Goal: Task Accomplishment & Management: Use online tool/utility

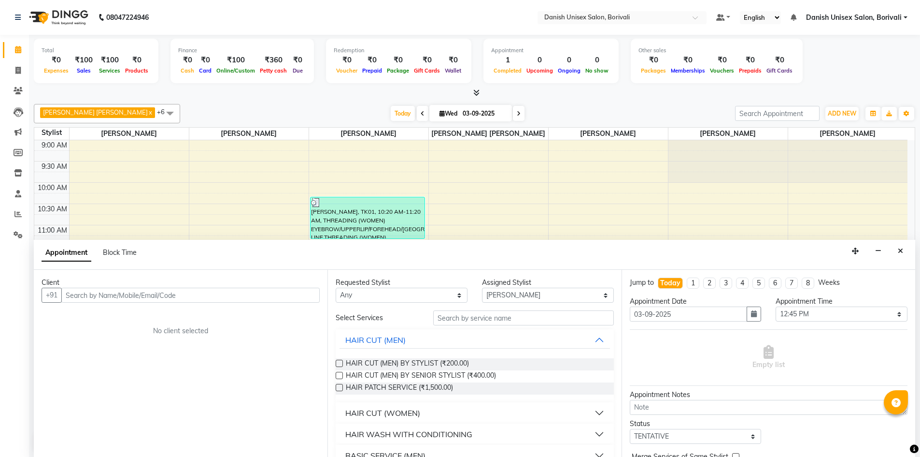
select select "59842"
select select "765"
select select "tentative"
click at [904, 250] on button "Close" at bounding box center [901, 250] width 14 height 15
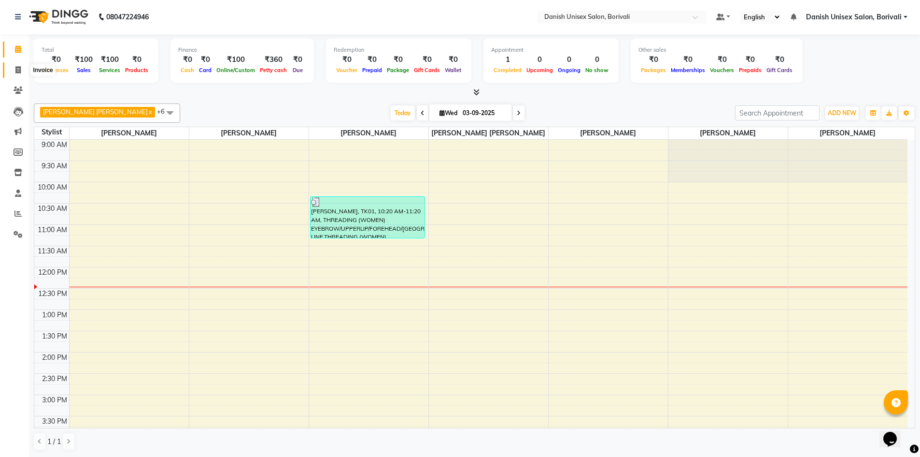
click at [16, 72] on icon at bounding box center [17, 69] width 5 height 7
select select "7068"
select select "service"
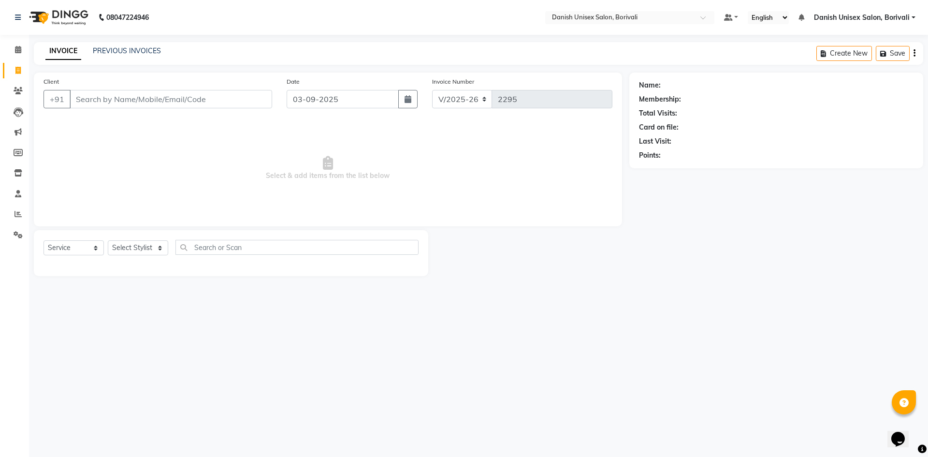
click at [111, 97] on input "Client" at bounding box center [171, 99] width 202 height 18
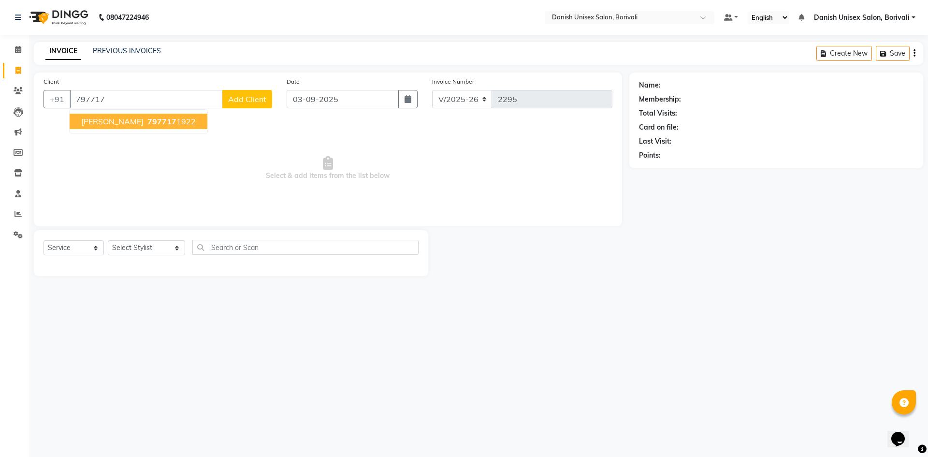
click at [147, 123] on span "797717" at bounding box center [161, 121] width 29 height 10
type input "7977171922"
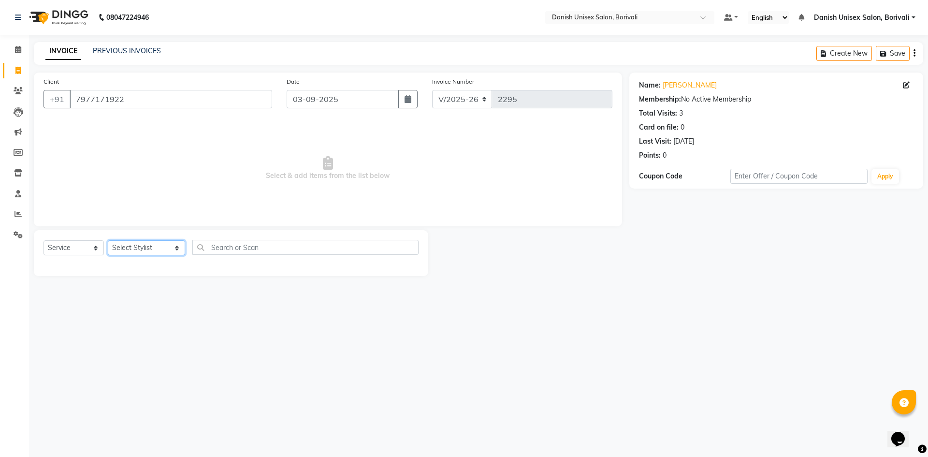
click at [134, 246] on select "Select Stylist [PERSON_NAME] Bheem [PERSON_NAME] Danish Unisex Salon, [PERSON_N…" at bounding box center [146, 247] width 77 height 15
select select "58926"
click at [108, 240] on select "Select Stylist [PERSON_NAME] Bheem [PERSON_NAME] Danish Unisex Salon, [PERSON_N…" at bounding box center [146, 247] width 77 height 15
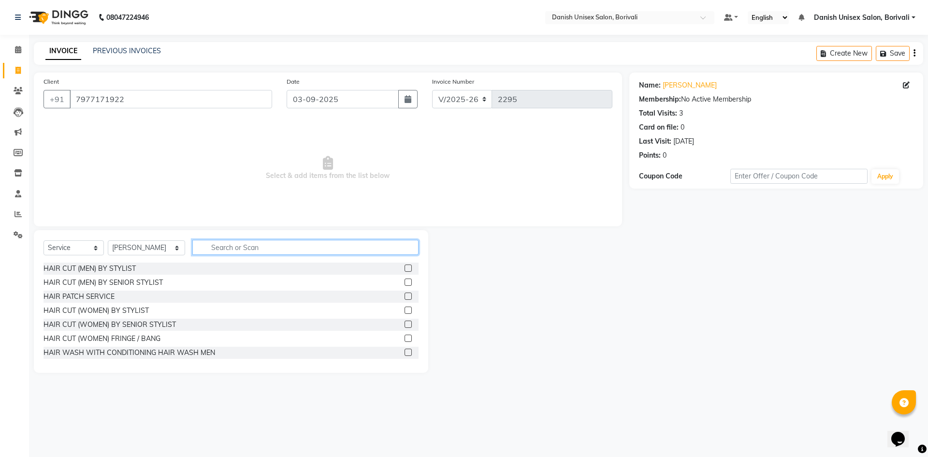
click at [225, 244] on input "text" at bounding box center [305, 247] width 226 height 15
type input "h"
click at [404, 269] on label at bounding box center [407, 267] width 7 height 7
click at [404, 269] on input "checkbox" at bounding box center [407, 268] width 6 height 6
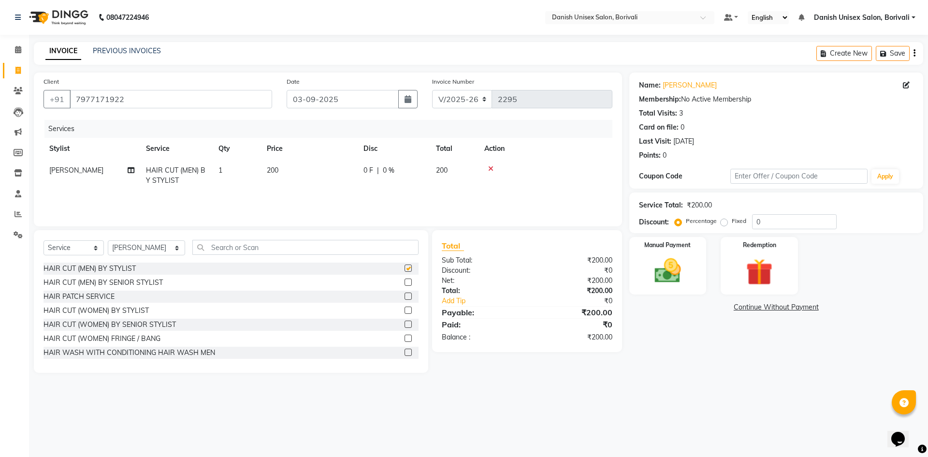
checkbox input "false"
click at [289, 249] on input "text" at bounding box center [305, 247] width 226 height 15
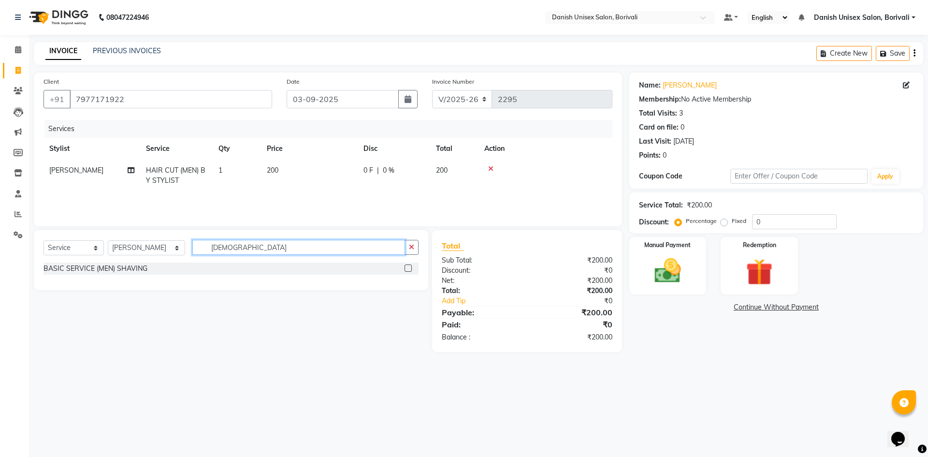
type input "[DEMOGRAPHIC_DATA]"
click at [410, 267] on label at bounding box center [407, 267] width 7 height 7
click at [410, 267] on input "checkbox" at bounding box center [407, 268] width 6 height 6
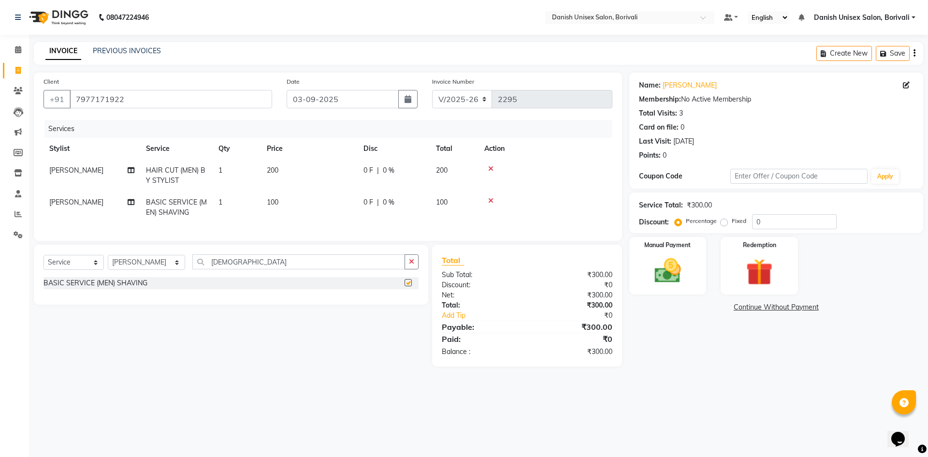
checkbox input "false"
click at [492, 198] on icon at bounding box center [490, 200] width 5 height 7
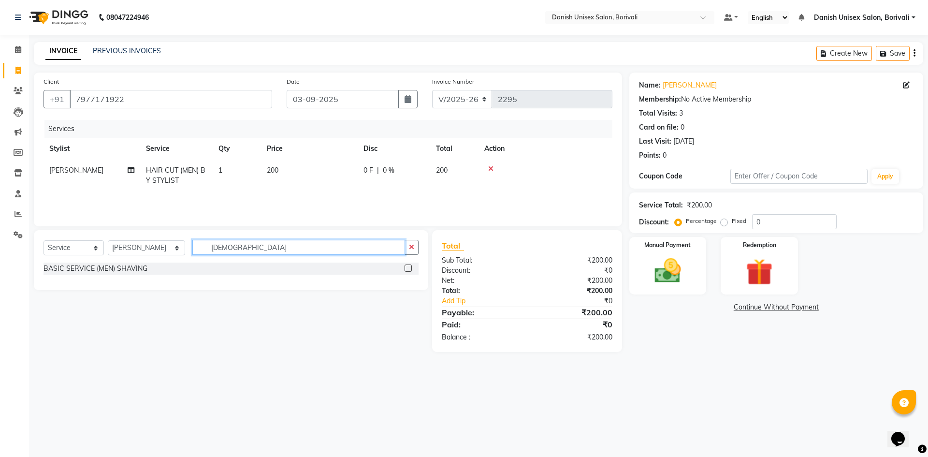
click at [282, 253] on input "[DEMOGRAPHIC_DATA]" at bounding box center [298, 247] width 213 height 15
type input "shav"
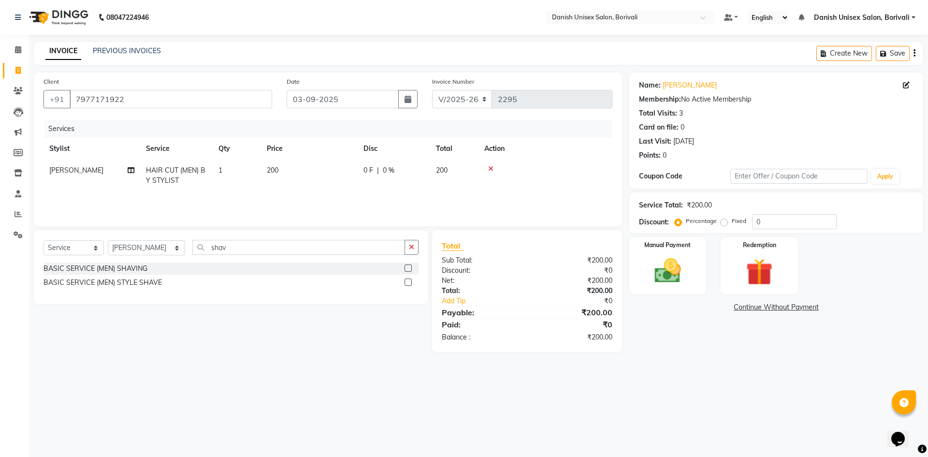
click at [407, 283] on label at bounding box center [407, 281] width 7 height 7
click at [407, 283] on input "checkbox" at bounding box center [407, 282] width 6 height 6
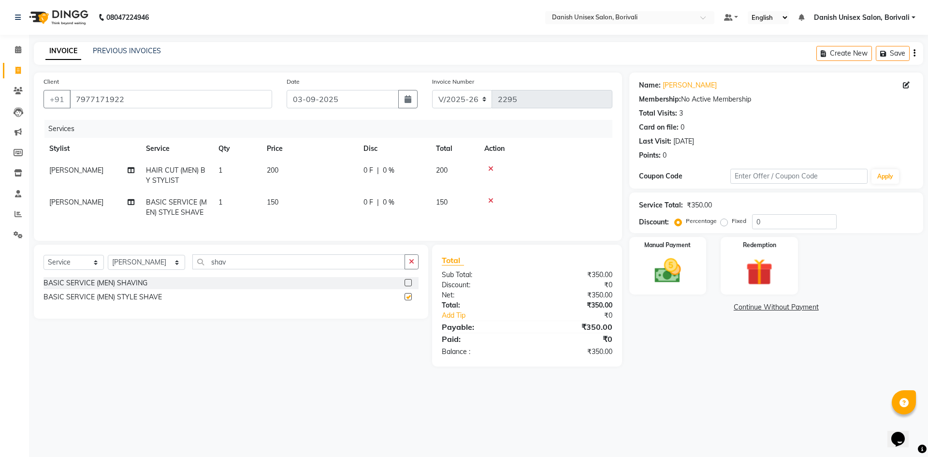
checkbox input "false"
click at [680, 269] on img at bounding box center [667, 271] width 45 height 32
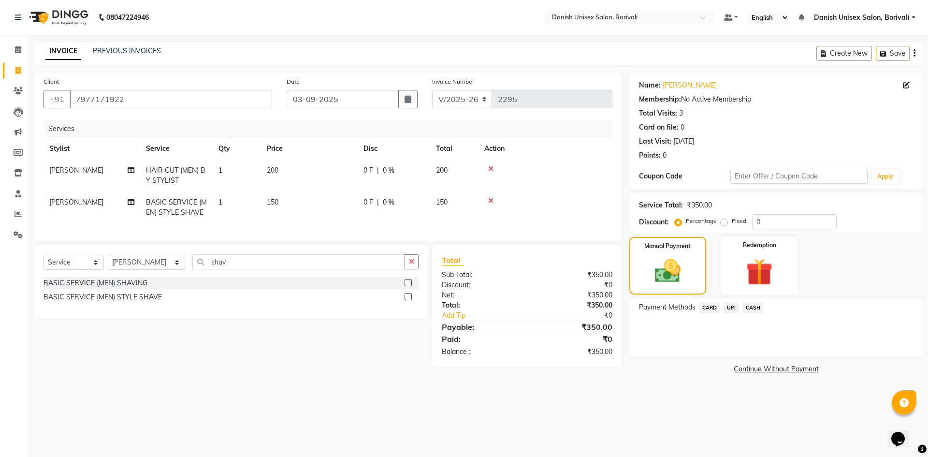
click at [733, 307] on span "UPI" at bounding box center [730, 307] width 15 height 11
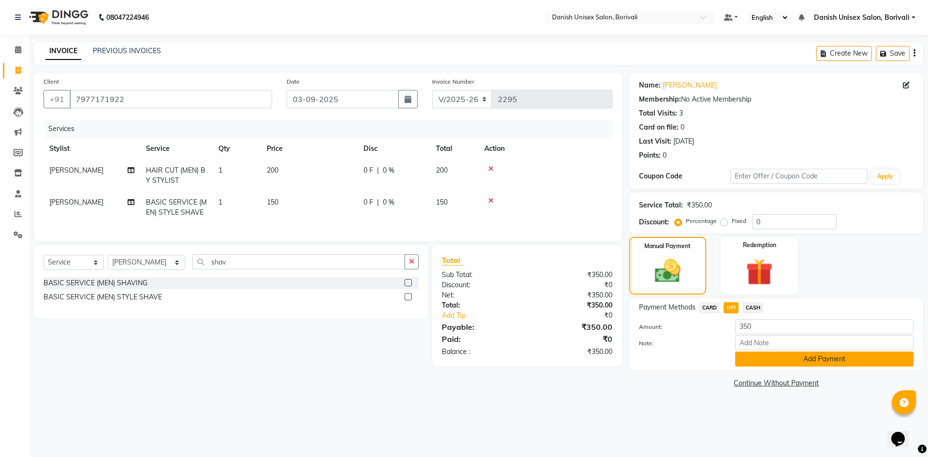
click at [764, 356] on button "Add Payment" at bounding box center [824, 358] width 178 height 15
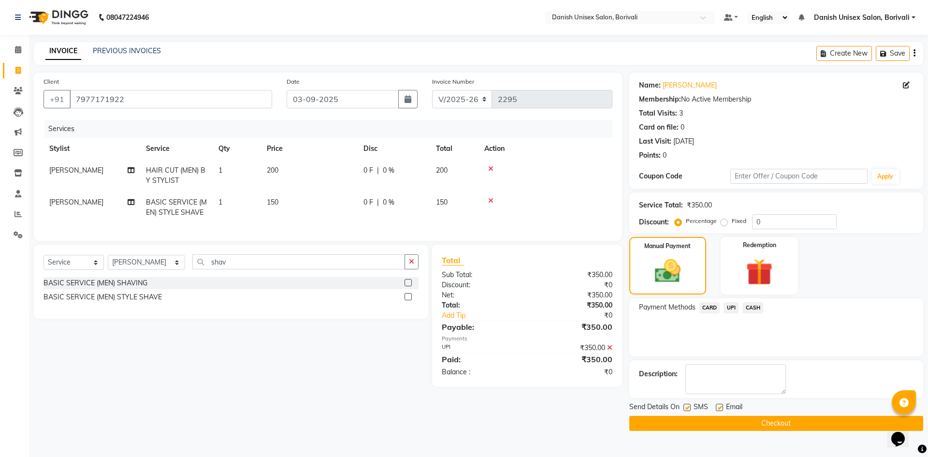
click at [767, 428] on button "Checkout" at bounding box center [776, 423] width 294 height 15
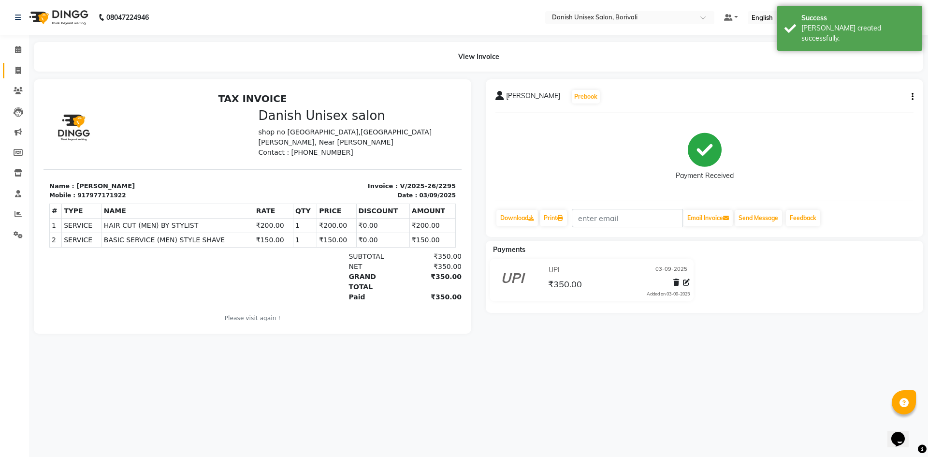
click at [22, 78] on link "Invoice" at bounding box center [14, 71] width 23 height 16
select select "7068"
select select "service"
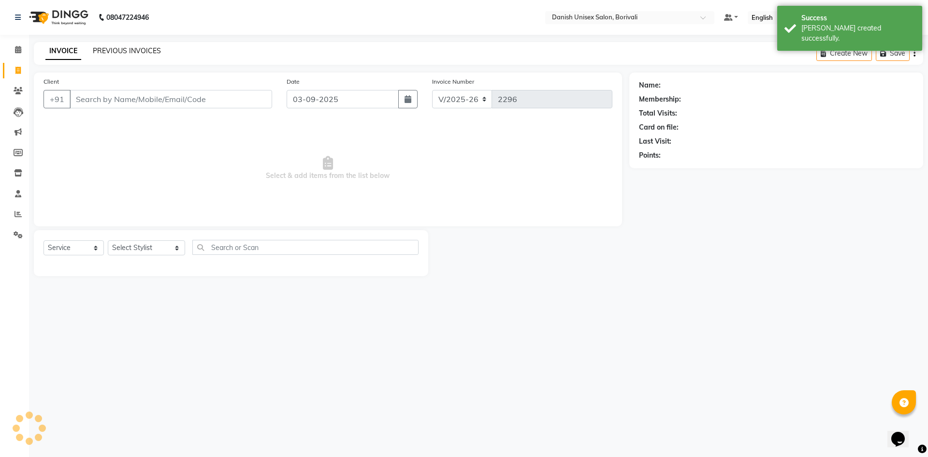
click at [104, 49] on link "PREVIOUS INVOICES" at bounding box center [127, 50] width 68 height 9
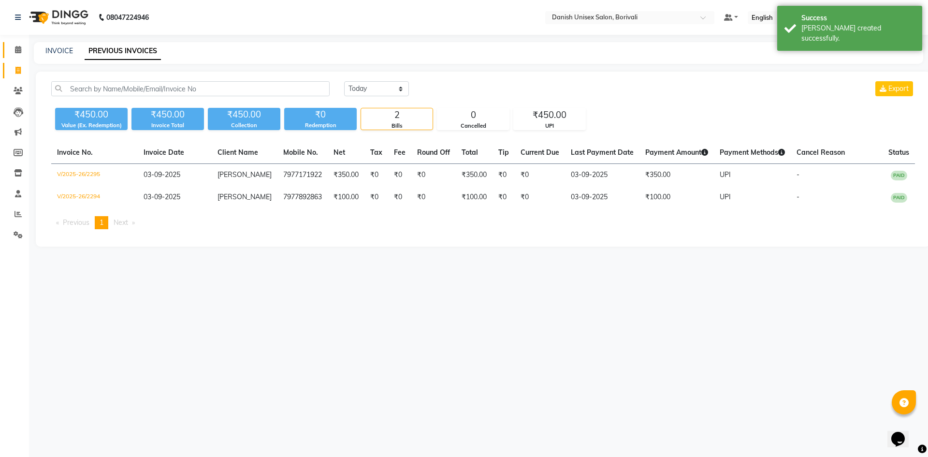
click at [16, 43] on link "Calendar" at bounding box center [14, 50] width 23 height 16
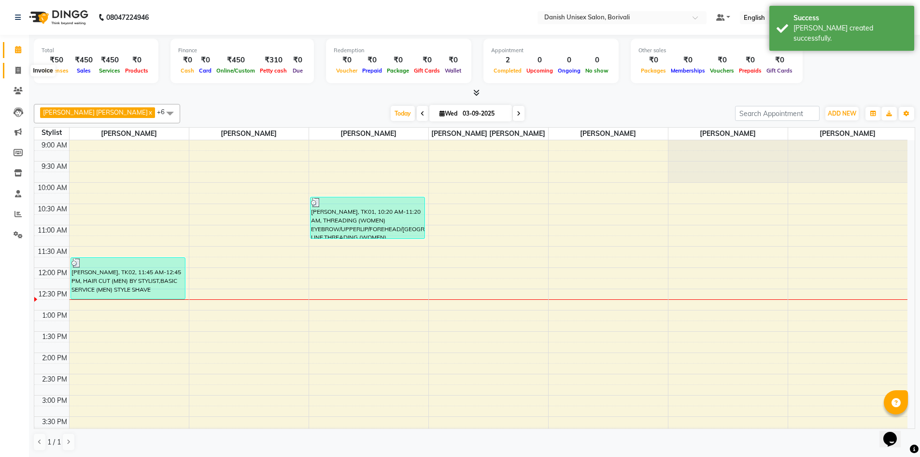
click at [14, 70] on span at bounding box center [18, 70] width 17 height 11
select select "7068"
select select "service"
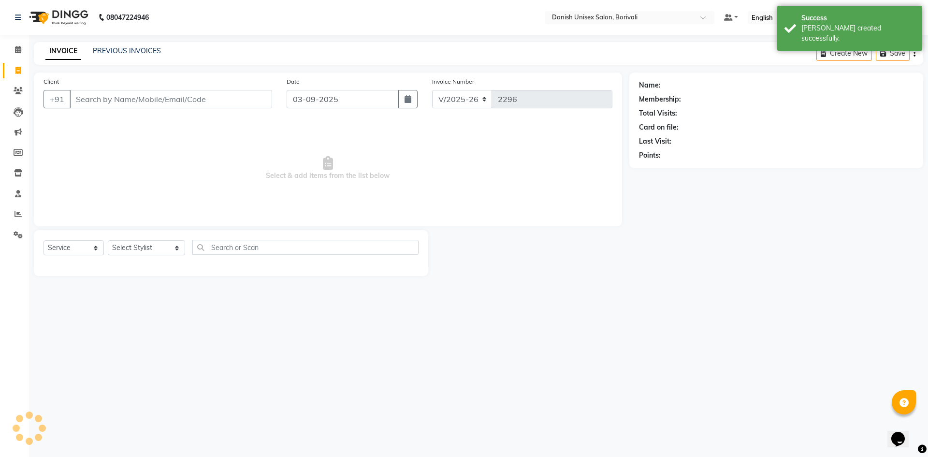
click at [109, 99] on input "Client" at bounding box center [171, 99] width 202 height 18
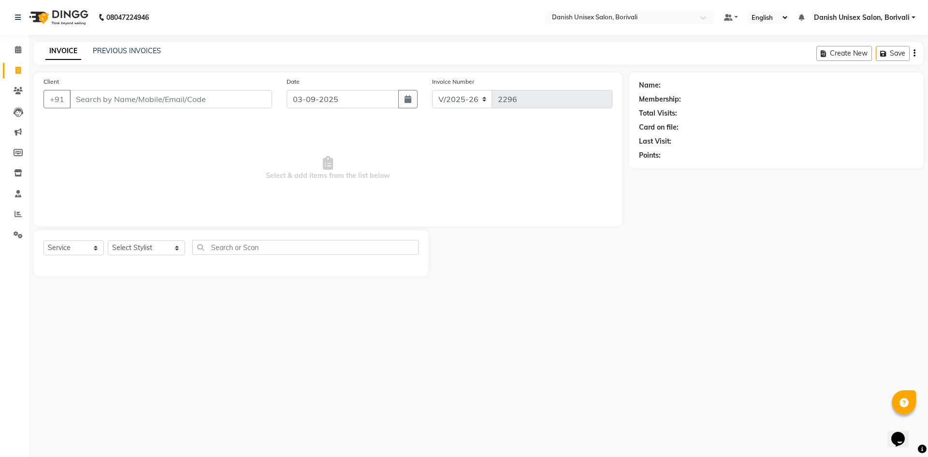
click at [140, 104] on input "Client" at bounding box center [171, 99] width 202 height 18
type input "7"
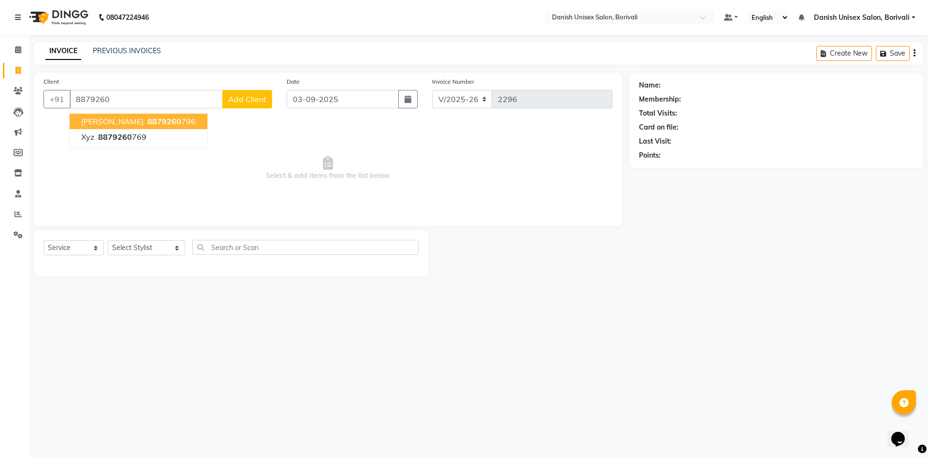
click at [147, 120] on span "8879260" at bounding box center [164, 121] width 34 height 10
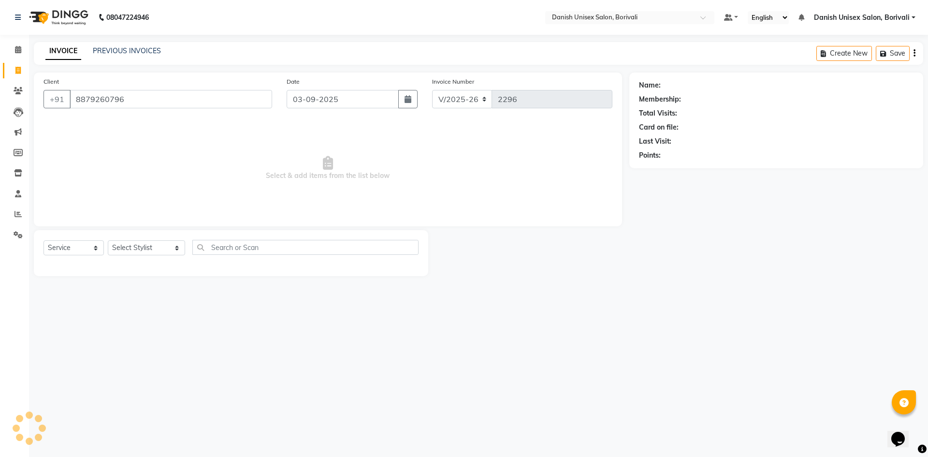
type input "8879260796"
click at [123, 256] on div "Select Service Product Membership Package Voucher Prepaid Gift Card Select Styl…" at bounding box center [230, 251] width 375 height 23
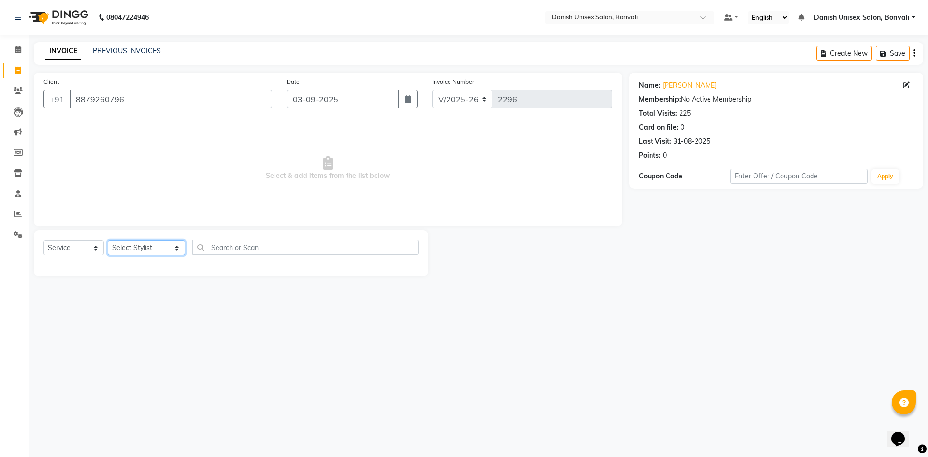
click at [142, 252] on select "Select Stylist [PERSON_NAME] Bheem [PERSON_NAME] Danish Unisex Salon, [PERSON_N…" at bounding box center [146, 247] width 77 height 15
select select "58926"
click at [108, 240] on select "Select Stylist [PERSON_NAME] Bheem [PERSON_NAME] Danish Unisex Salon, [PERSON_N…" at bounding box center [146, 247] width 77 height 15
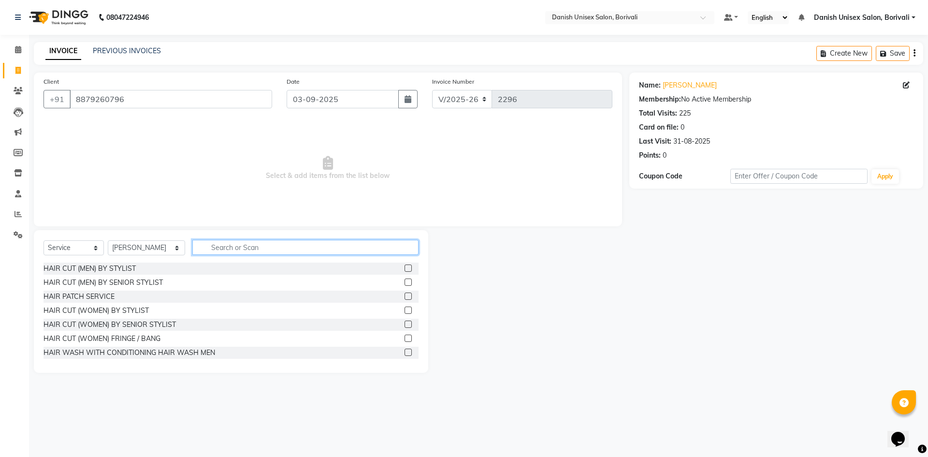
click at [230, 249] on input "text" at bounding box center [305, 247] width 226 height 15
click at [222, 251] on input "text" at bounding box center [305, 247] width 226 height 15
click at [219, 250] on input "text" at bounding box center [305, 247] width 226 height 15
click at [203, 252] on input "text" at bounding box center [305, 247] width 226 height 15
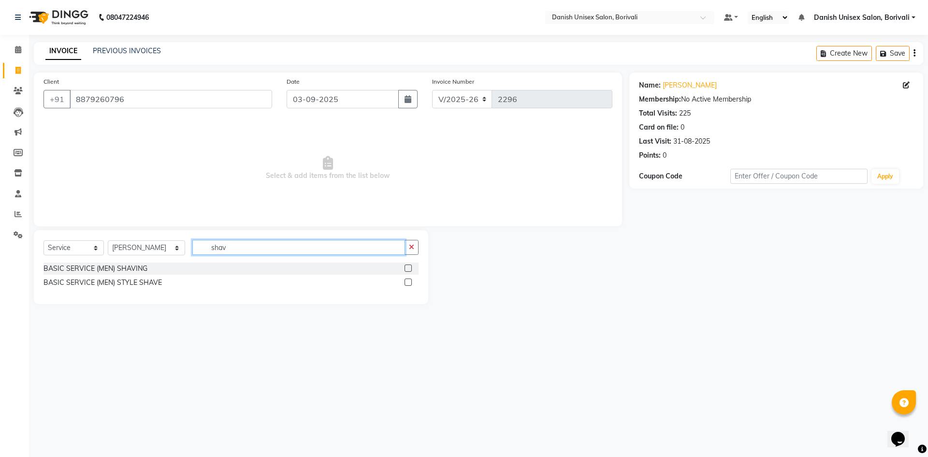
type input "shav"
click at [409, 268] on label at bounding box center [407, 267] width 7 height 7
click at [409, 268] on input "checkbox" at bounding box center [407, 268] width 6 height 6
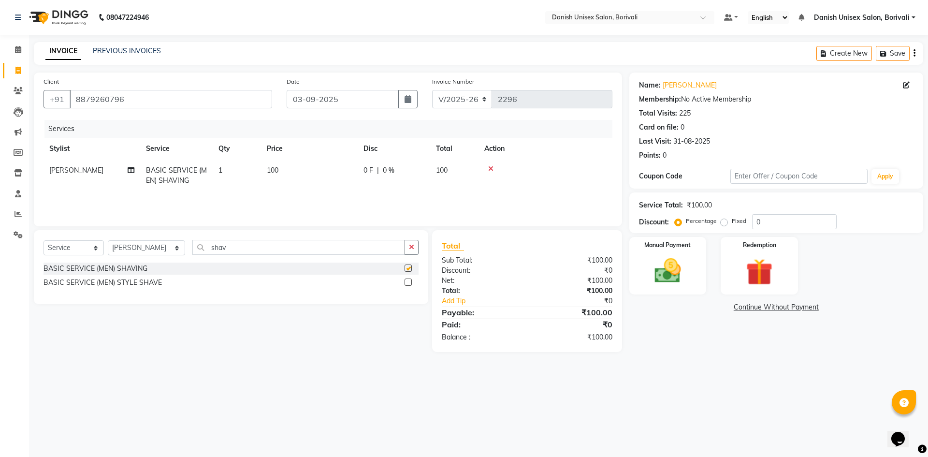
checkbox input "false"
click at [322, 251] on input "shav" at bounding box center [298, 247] width 213 height 15
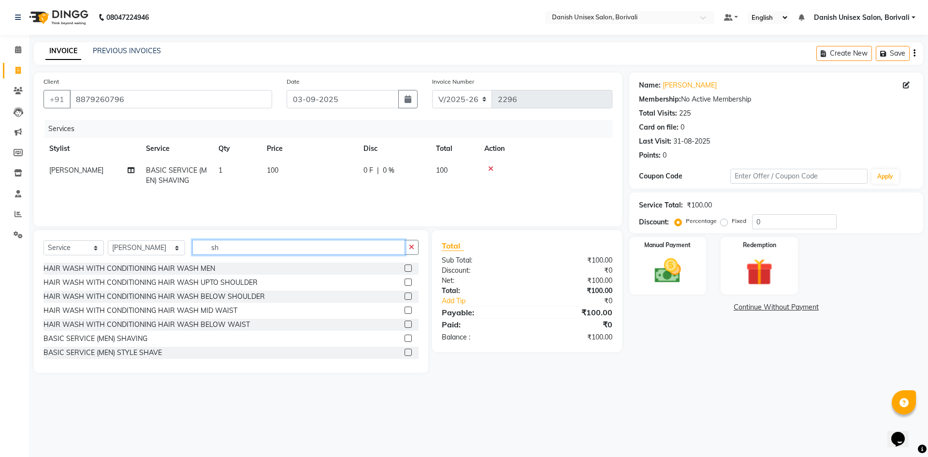
type input "s"
type input "shav"
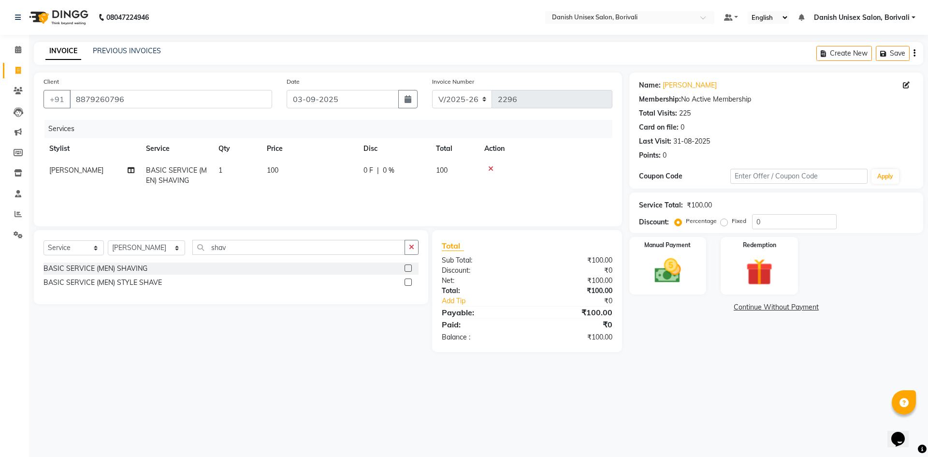
click at [408, 269] on label at bounding box center [407, 267] width 7 height 7
click at [408, 269] on input "checkbox" at bounding box center [407, 268] width 6 height 6
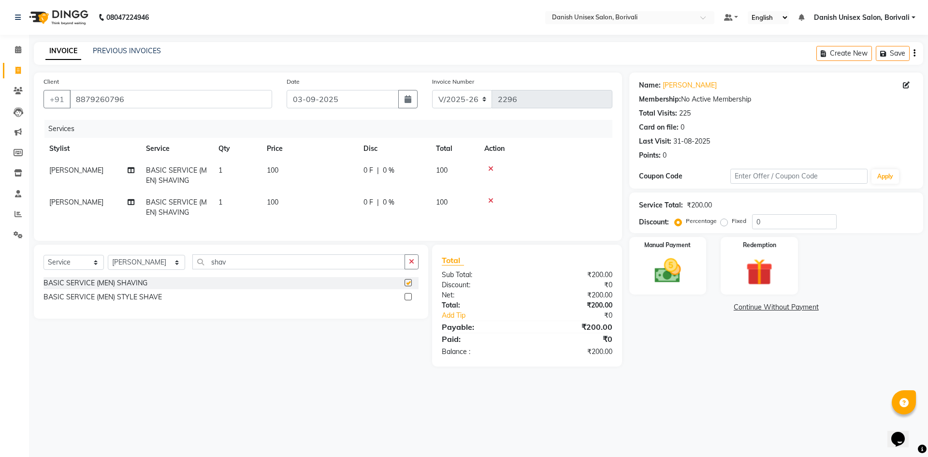
checkbox input "false"
click at [682, 267] on img at bounding box center [667, 271] width 45 height 32
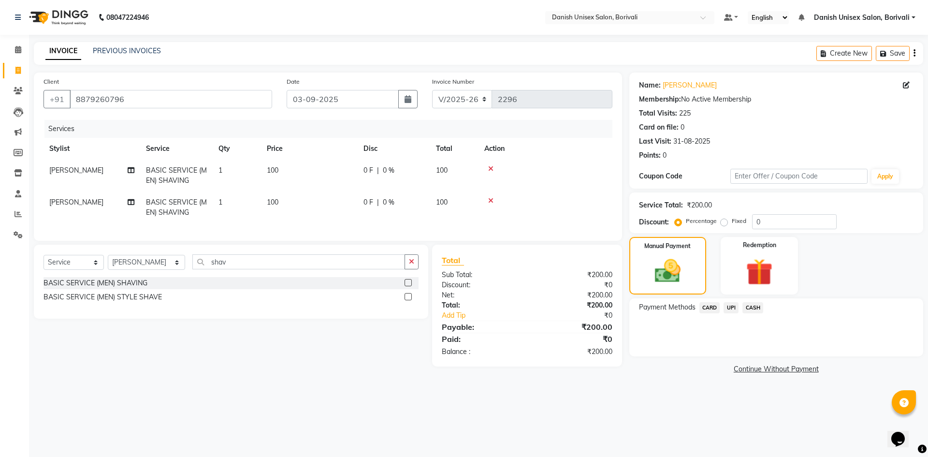
click at [735, 310] on span "UPI" at bounding box center [730, 307] width 15 height 11
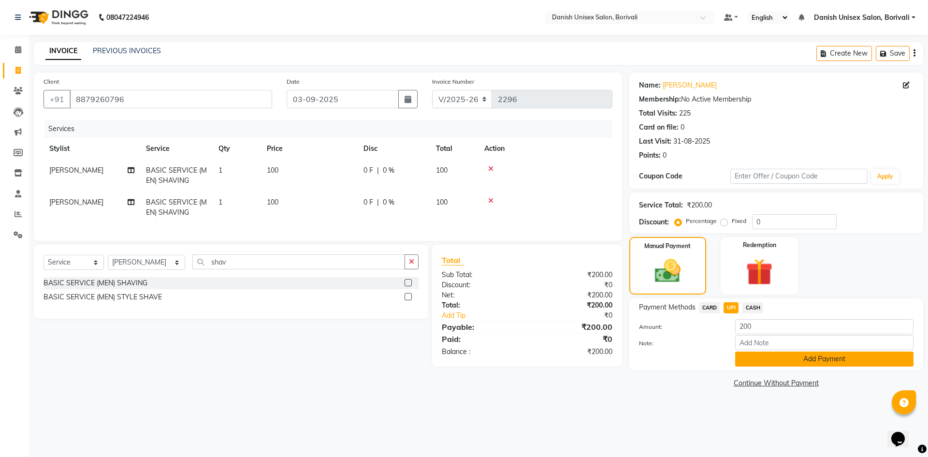
click at [770, 359] on button "Add Payment" at bounding box center [824, 358] width 178 height 15
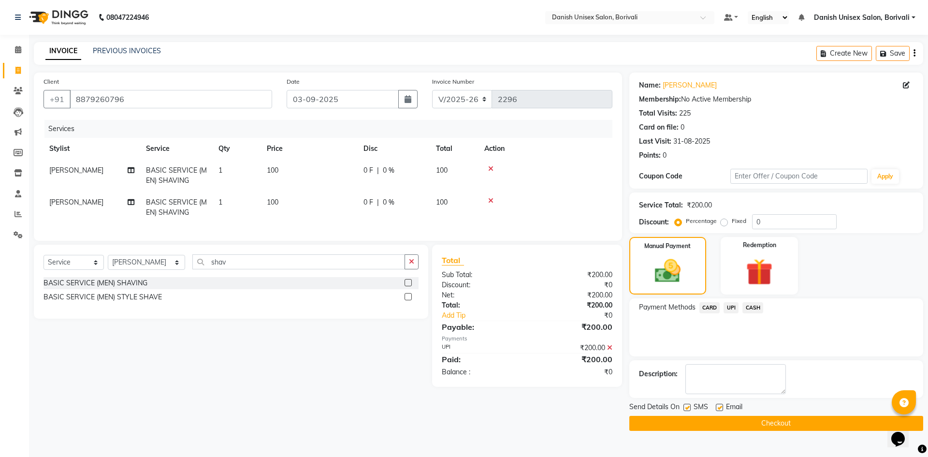
click at [771, 422] on button "Checkout" at bounding box center [776, 423] width 294 height 15
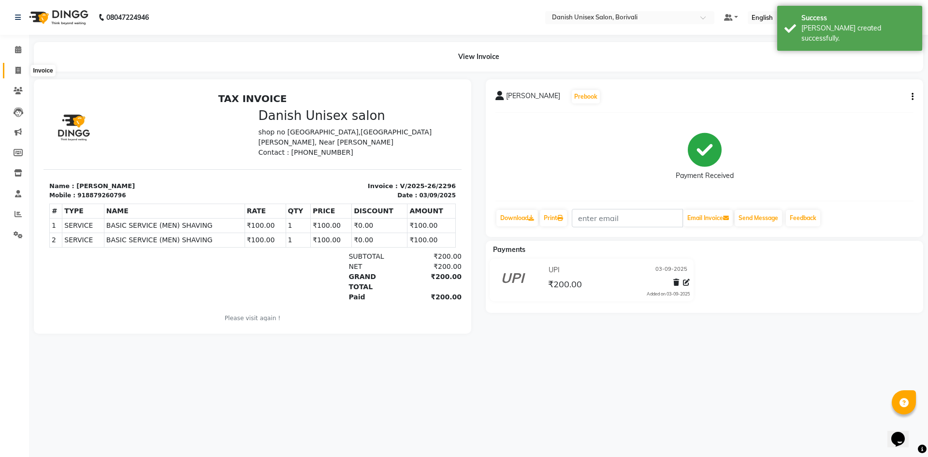
click at [17, 71] on icon at bounding box center [17, 70] width 5 height 7
select select "7068"
select select "service"
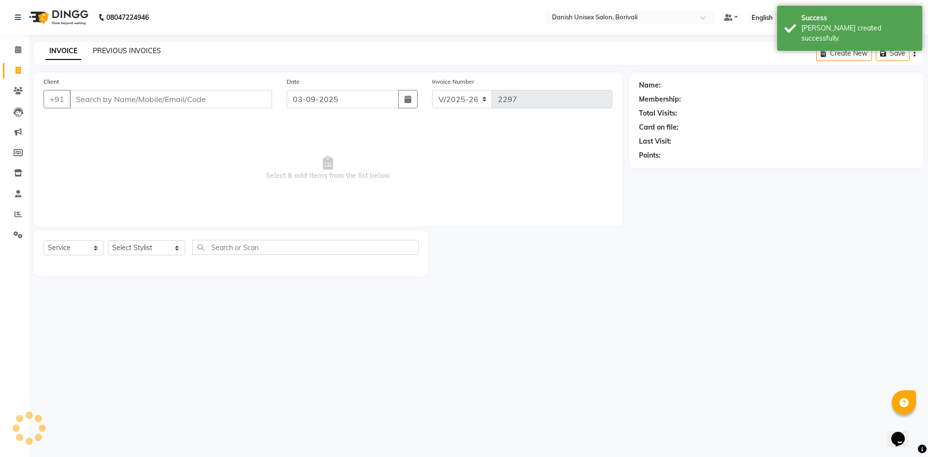
click at [102, 47] on link "PREVIOUS INVOICES" at bounding box center [127, 50] width 68 height 9
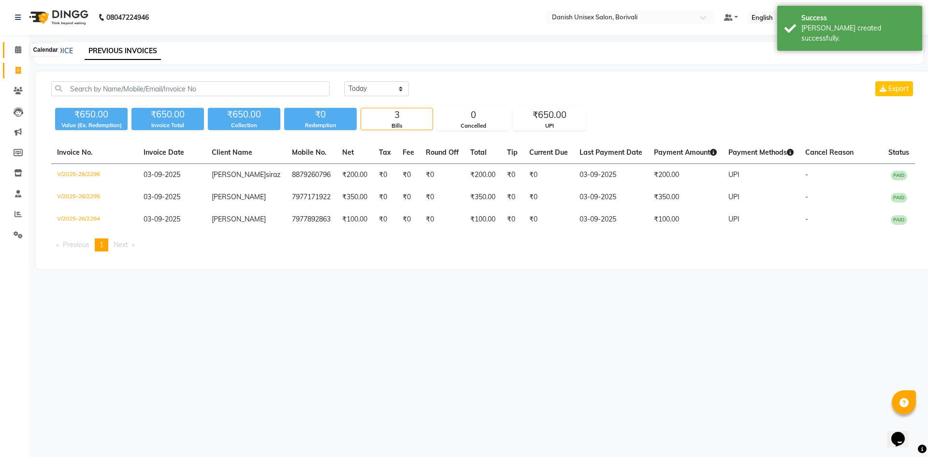
click at [17, 47] on icon at bounding box center [18, 49] width 6 height 7
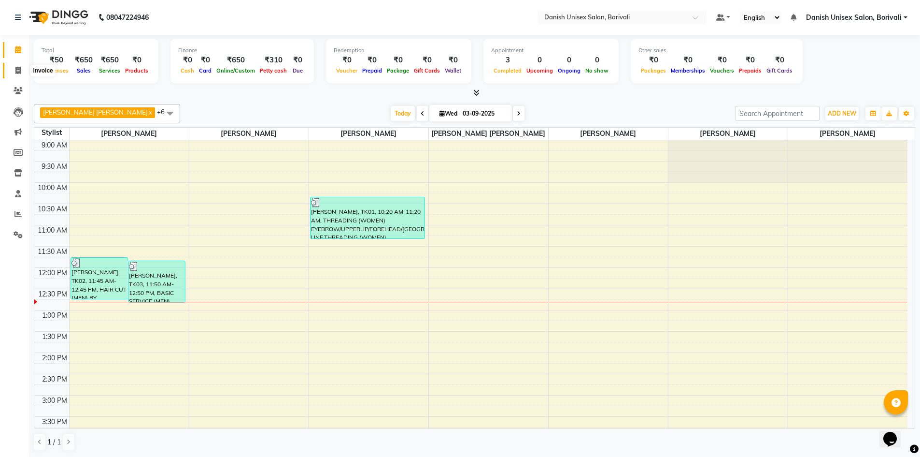
click at [22, 74] on span at bounding box center [18, 70] width 17 height 11
select select "service"
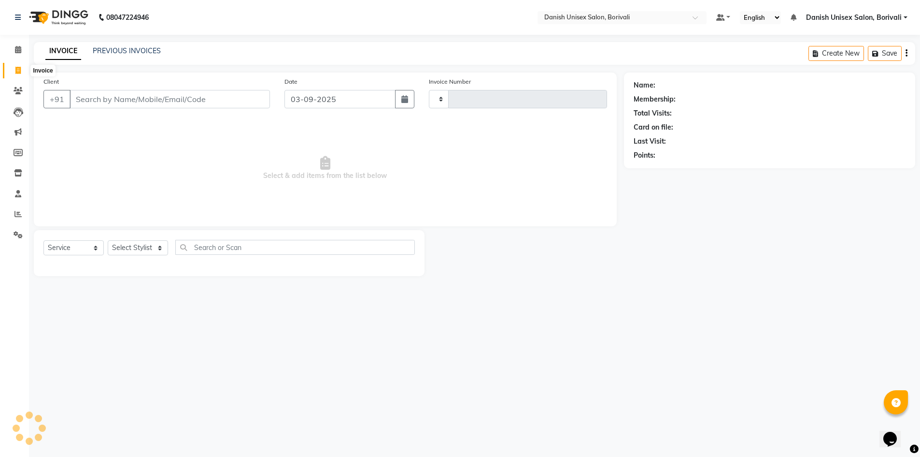
type input "2297"
select select "7068"
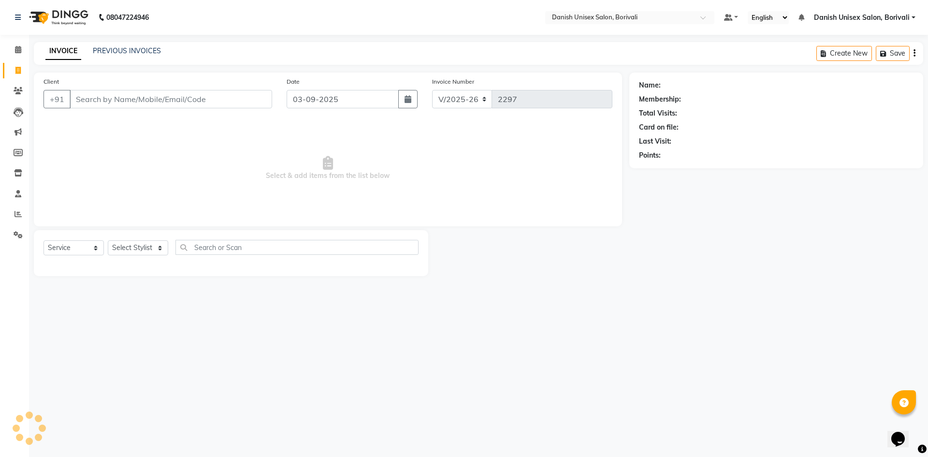
click at [145, 100] on input "Client" at bounding box center [171, 99] width 202 height 18
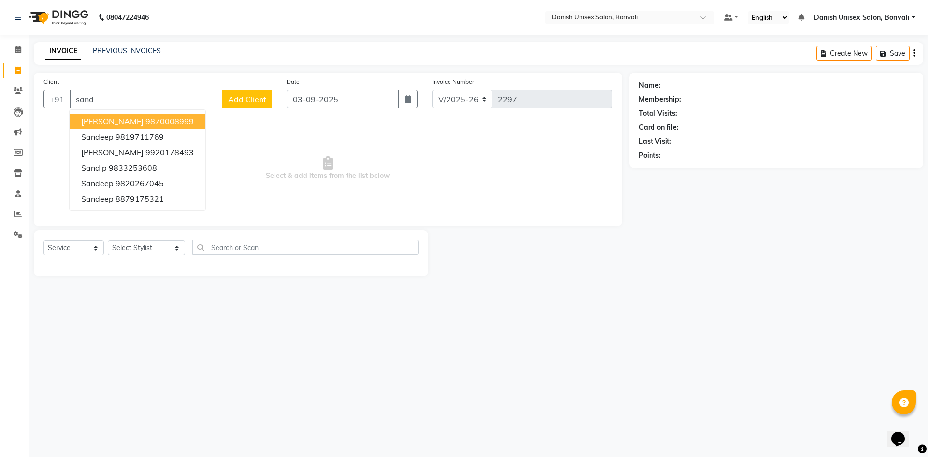
click at [146, 120] on ngb-highlight "9870008999" at bounding box center [169, 121] width 48 height 10
type input "9870008999"
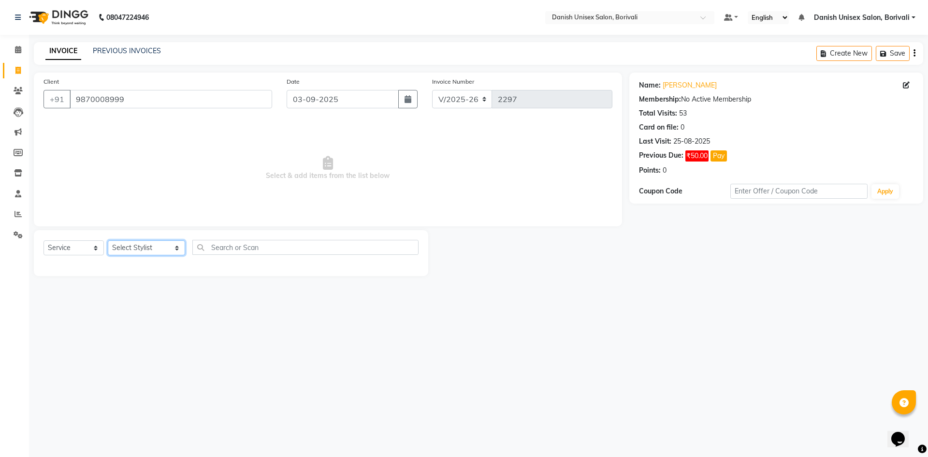
click at [125, 246] on select "Select Stylist [PERSON_NAME] Bheem [PERSON_NAME] Danish Unisex Salon, [PERSON_N…" at bounding box center [146, 247] width 77 height 15
select select "59611"
click at [108, 240] on select "Select Stylist [PERSON_NAME] Bheem [PERSON_NAME] Danish Unisex Salon, [PERSON_N…" at bounding box center [146, 247] width 77 height 15
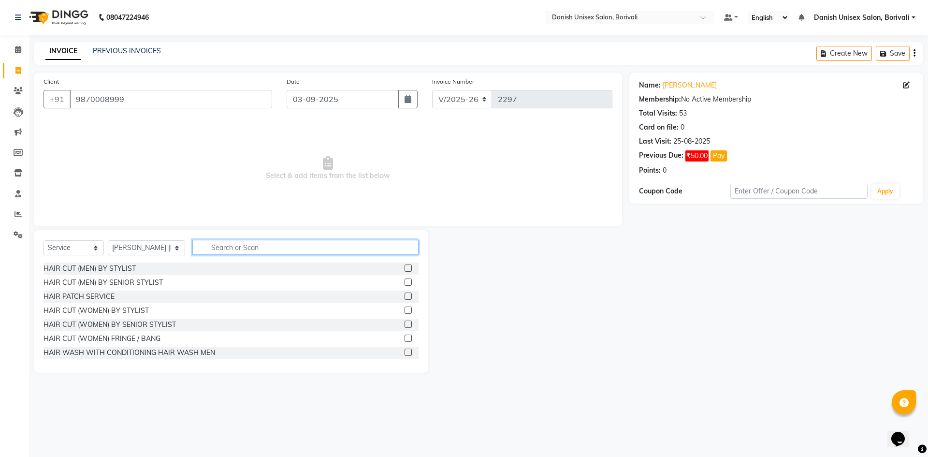
click at [197, 251] on input "text" at bounding box center [305, 247] width 226 height 15
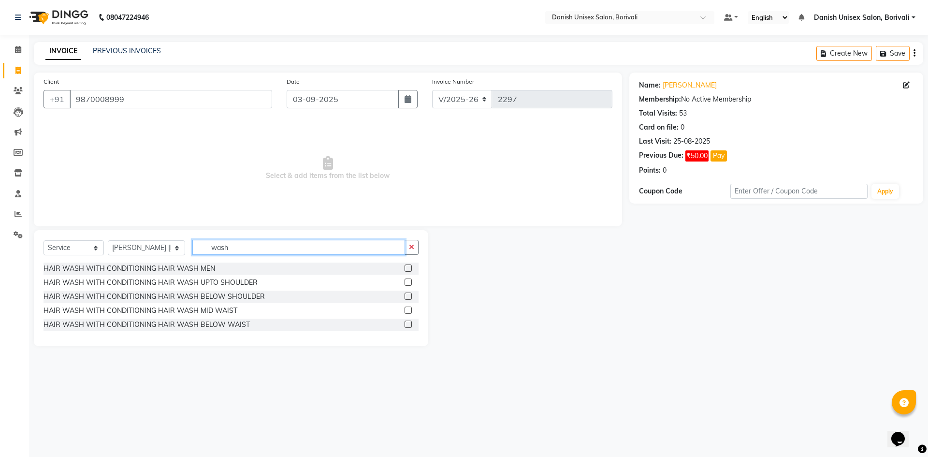
type input "wash"
click at [408, 281] on label at bounding box center [407, 281] width 7 height 7
click at [408, 281] on input "checkbox" at bounding box center [407, 282] width 6 height 6
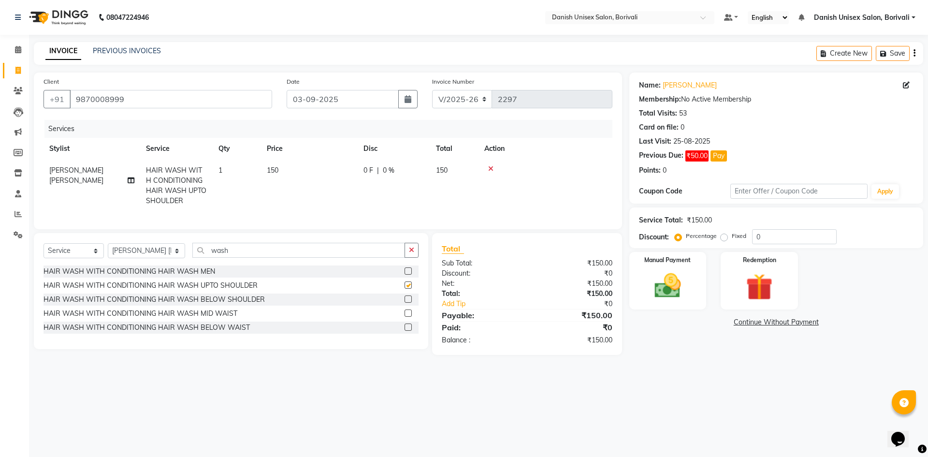
checkbox input "false"
click at [407, 302] on label at bounding box center [407, 298] width 7 height 7
click at [407, 302] on input "checkbox" at bounding box center [407, 299] width 6 height 6
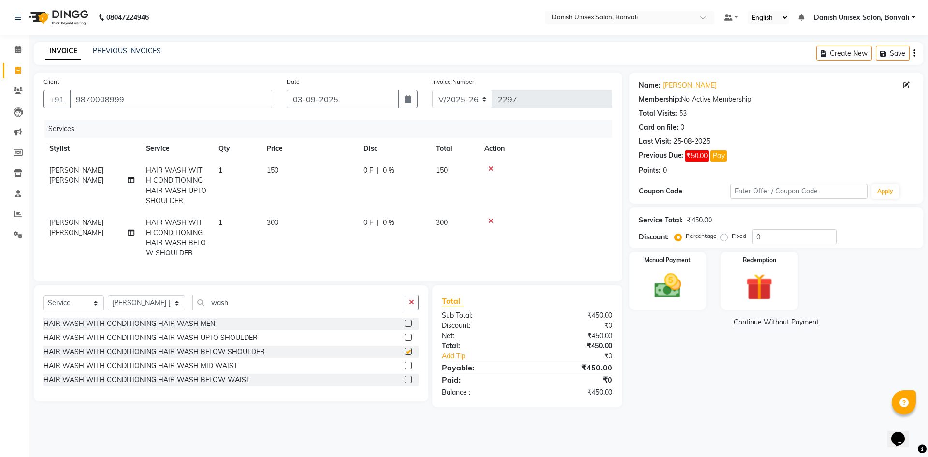
checkbox input "false"
click at [492, 166] on icon at bounding box center [490, 168] width 5 height 7
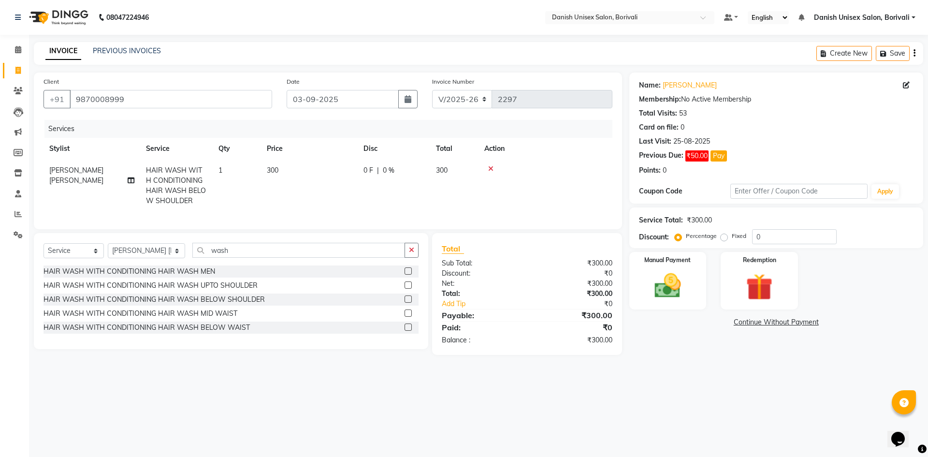
click at [363, 172] on td "0 F | 0 %" at bounding box center [394, 185] width 72 height 52
select select "59611"
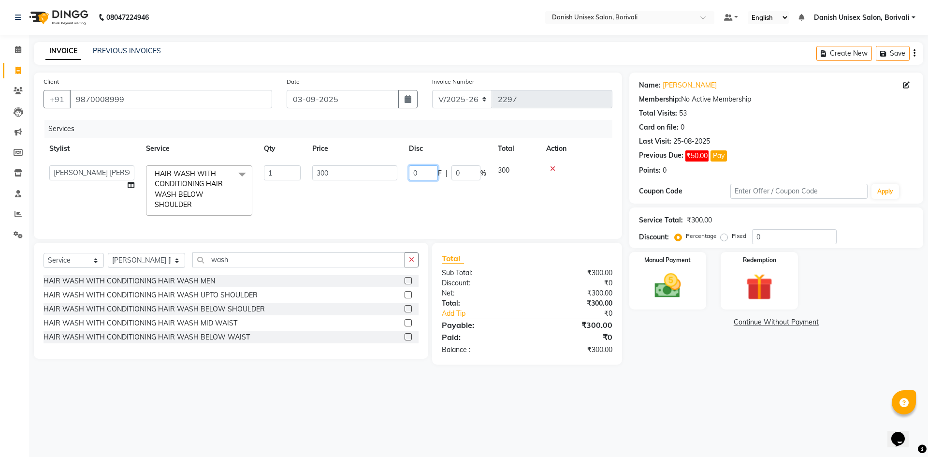
click at [411, 172] on input "0" at bounding box center [423, 172] width 29 height 15
type input "50"
click at [519, 287] on div "Total Sub Total: ₹300.00 Discount: ₹0 Net: ₹300.00 Total: ₹300.00 Add Tip ₹0 Pa…" at bounding box center [527, 303] width 171 height 102
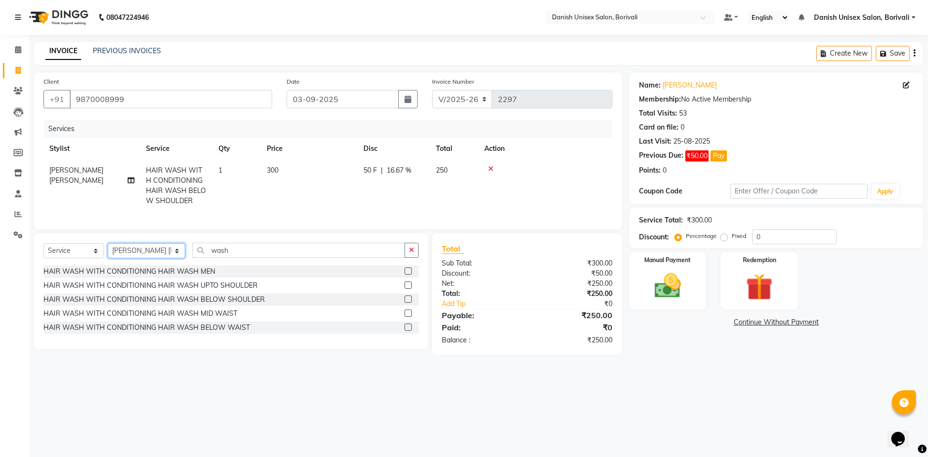
click at [142, 258] on select "Select Stylist [PERSON_NAME] Bheem [PERSON_NAME] Danish Unisex Salon, [PERSON_N…" at bounding box center [146, 250] width 77 height 15
select select "58928"
click at [108, 250] on select "Select Stylist [PERSON_NAME] Bheem [PERSON_NAME] Danish Unisex Salon, [PERSON_N…" at bounding box center [146, 250] width 77 height 15
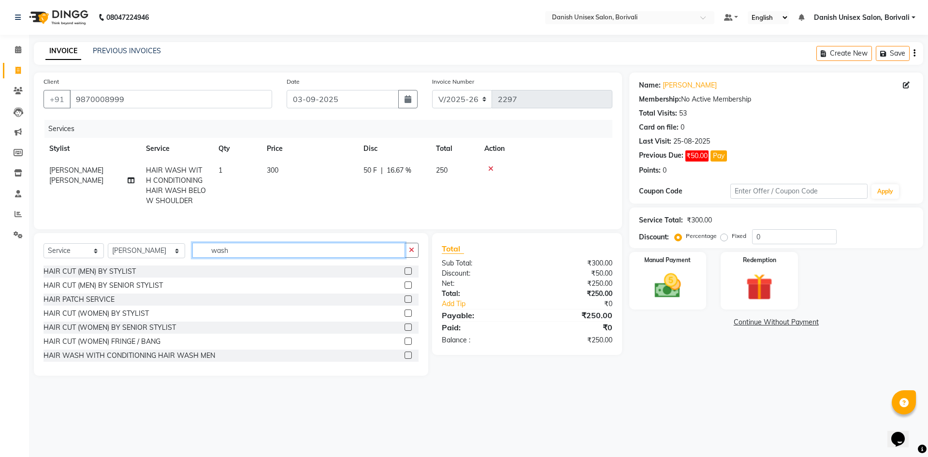
click at [260, 258] on input "wash" at bounding box center [298, 250] width 213 height 15
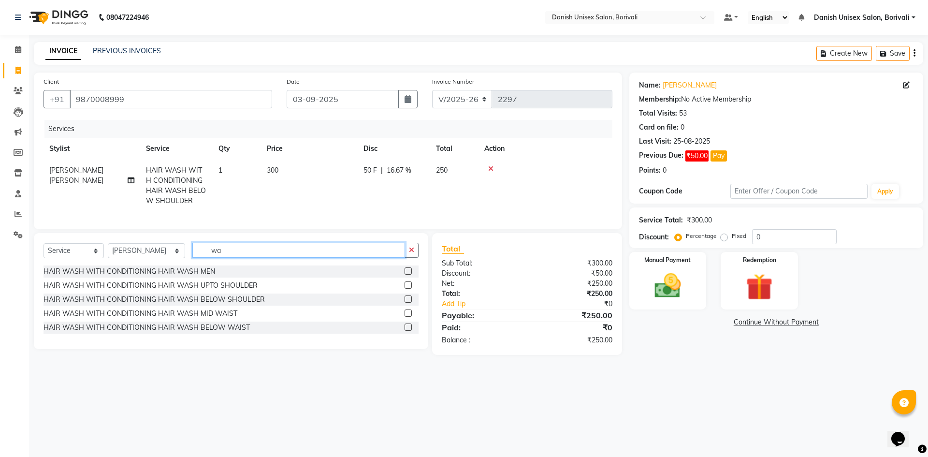
type input "w"
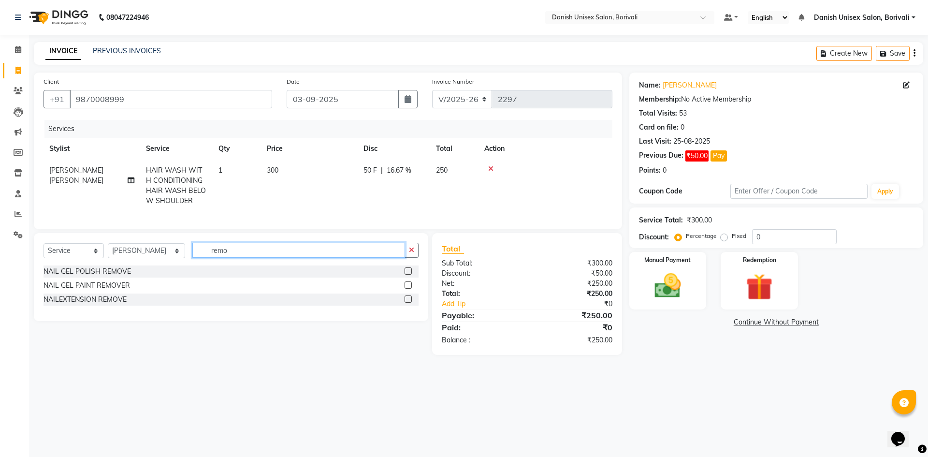
type input "remo"
click at [406, 288] on label at bounding box center [407, 284] width 7 height 7
click at [406, 288] on input "checkbox" at bounding box center [407, 285] width 6 height 6
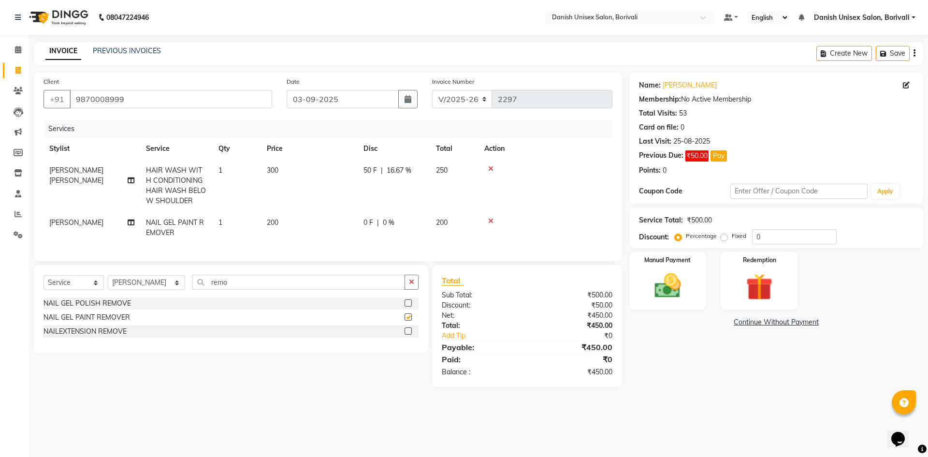
checkbox input "false"
click at [661, 282] on img at bounding box center [667, 286] width 45 height 32
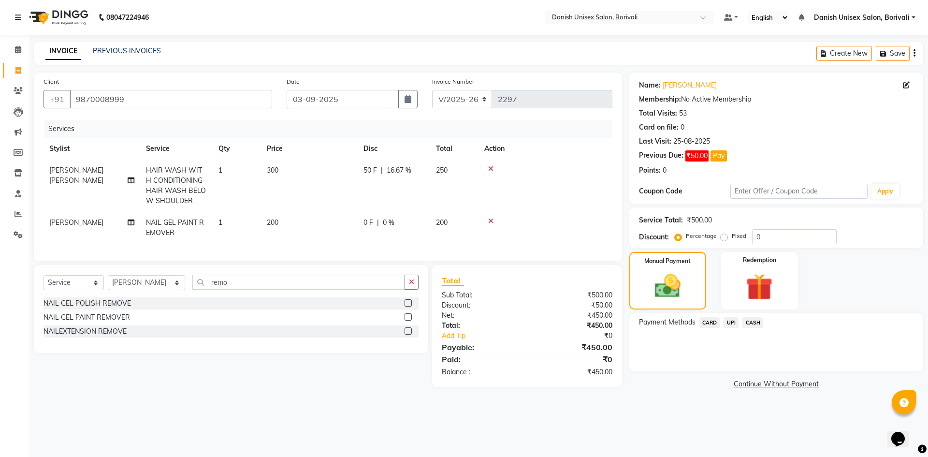
click at [748, 324] on span "CASH" at bounding box center [752, 322] width 21 height 11
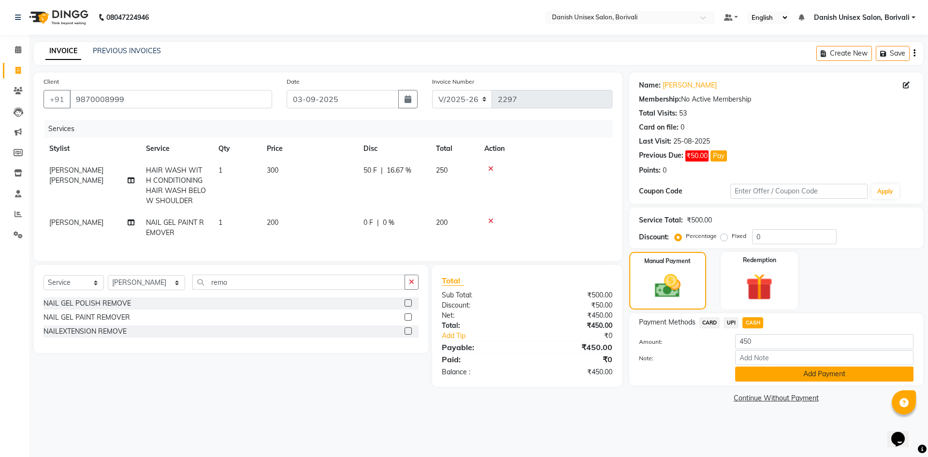
click at [757, 375] on button "Add Payment" at bounding box center [824, 373] width 178 height 15
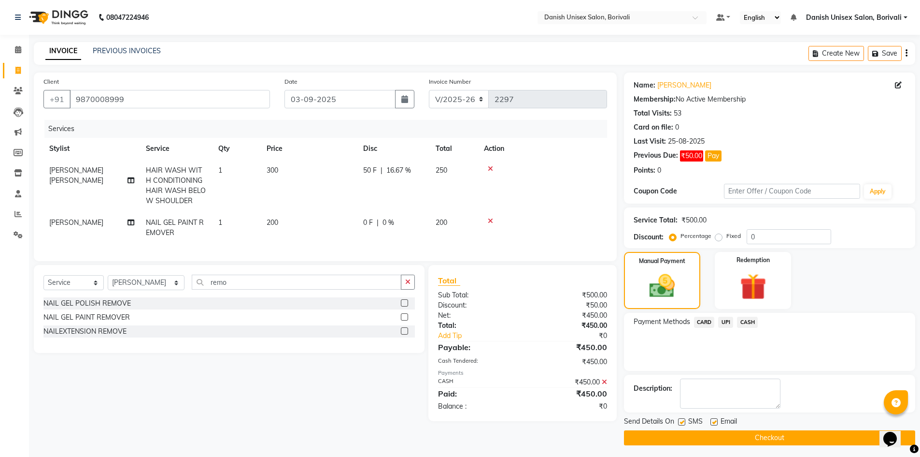
click at [731, 434] on button "Checkout" at bounding box center [769, 437] width 291 height 15
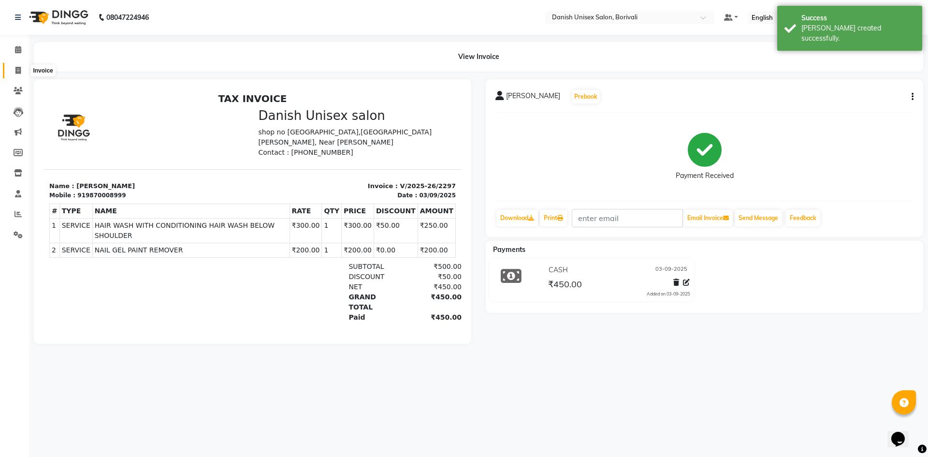
click at [16, 73] on icon at bounding box center [17, 70] width 5 height 7
select select "7068"
select select "service"
